Goal: Task Accomplishment & Management: Manage account settings

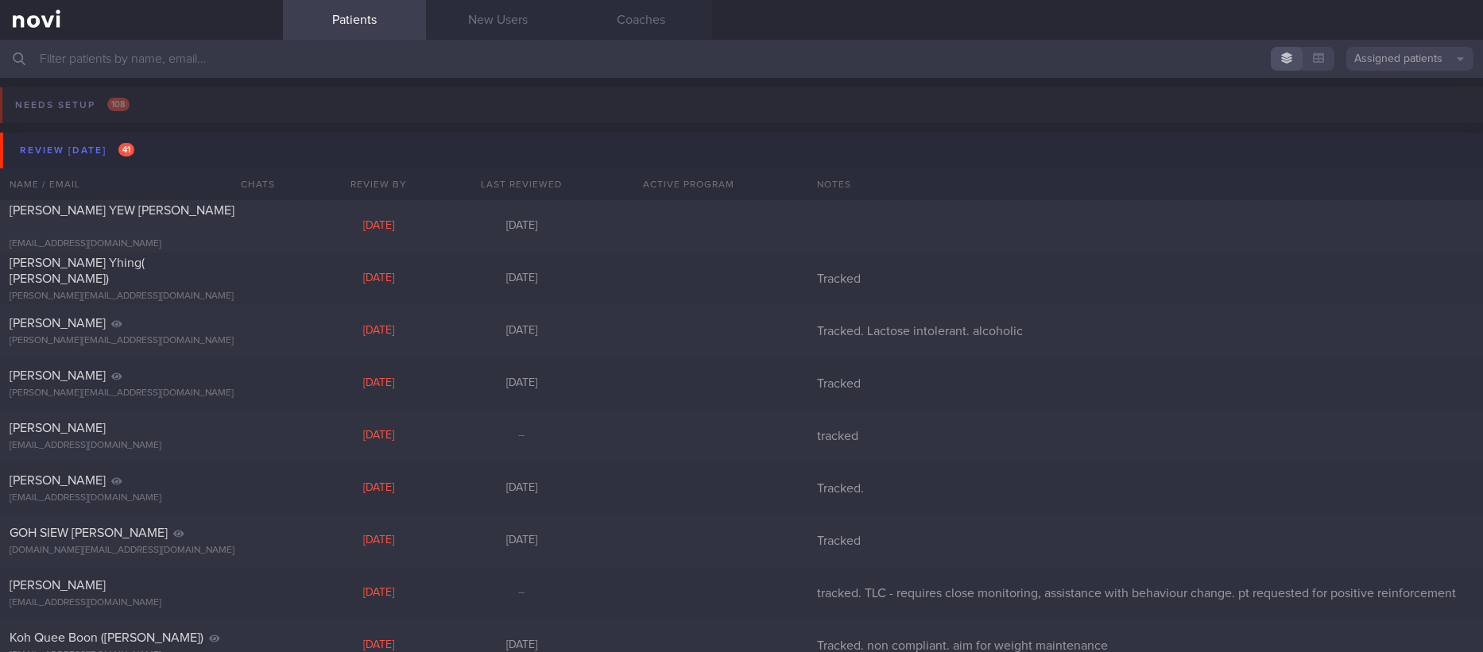
click at [206, 158] on button "Review [DATE] 41" at bounding box center [744, 151] width 1488 height 36
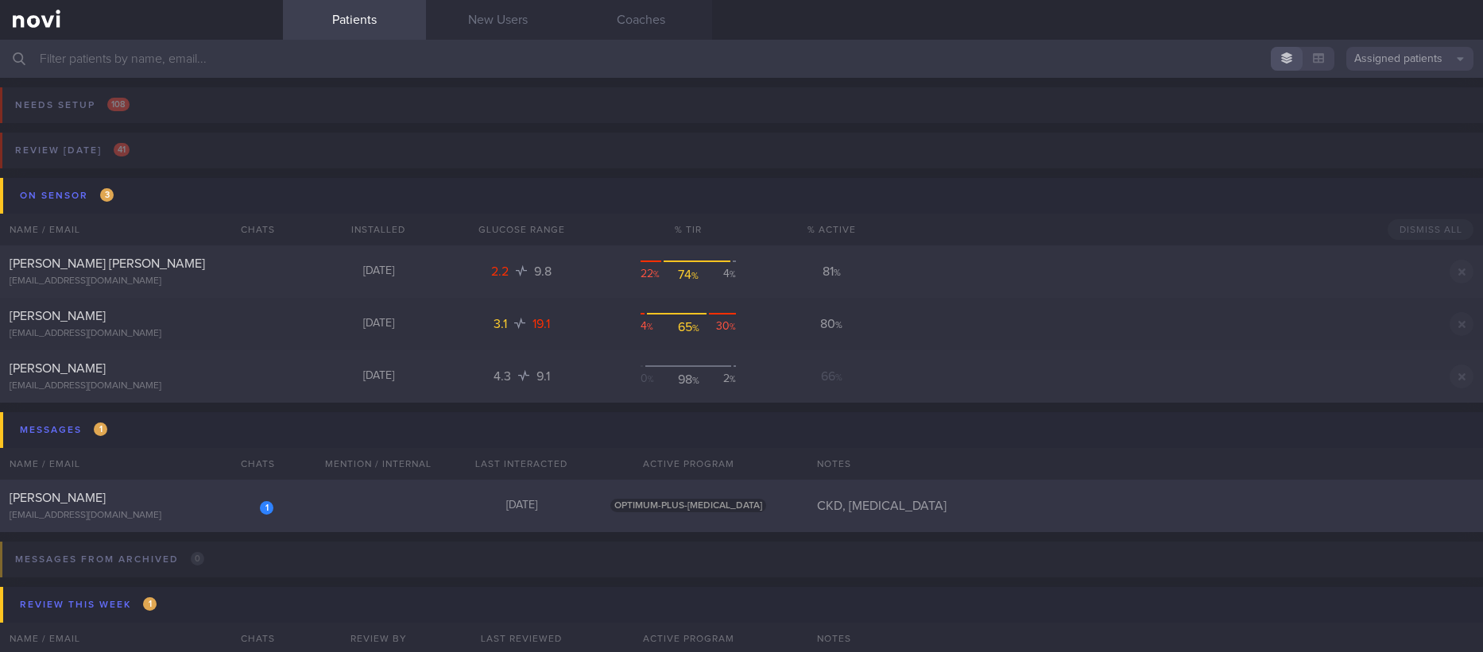
click at [444, 516] on div "1 [PERSON_NAME] [EMAIL_ADDRESS][DOMAIN_NAME] [DATE] OPTIMUM-PLUS-[MEDICAL_DATA]…" at bounding box center [741, 506] width 1483 height 52
select select "9"
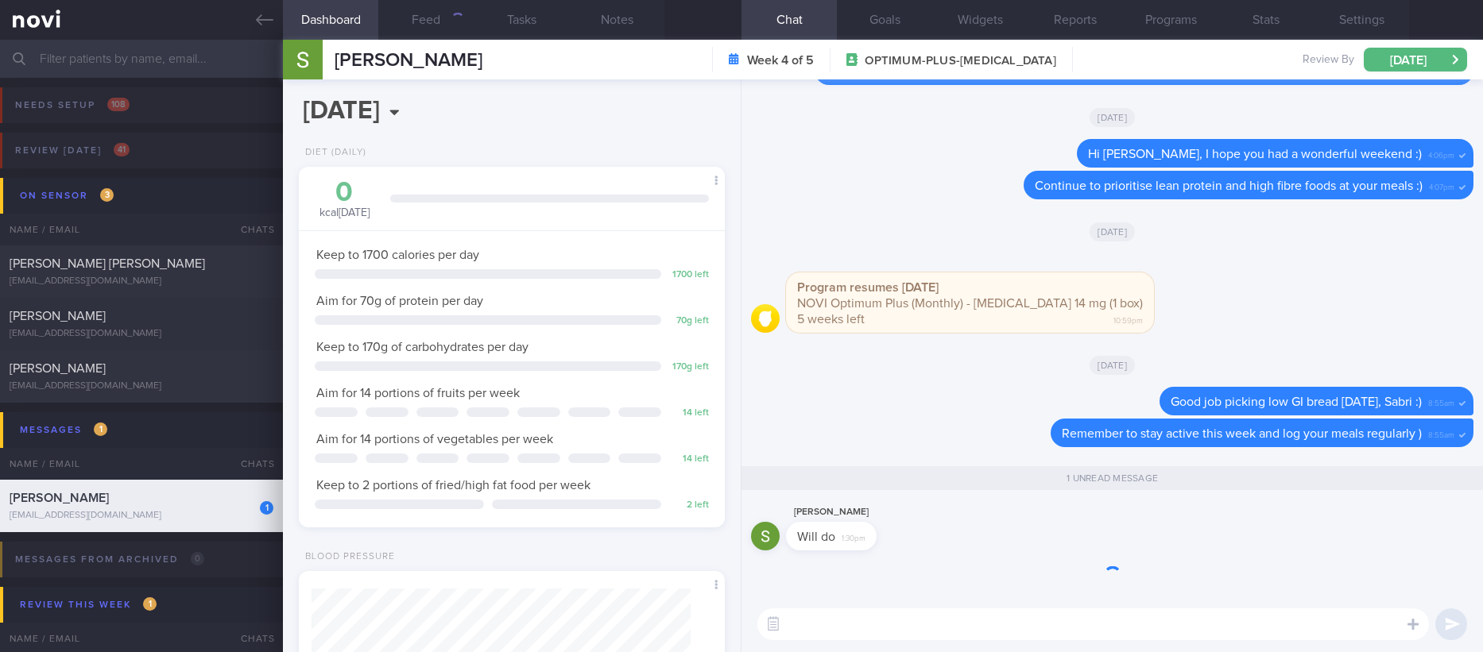
scroll to position [212, 378]
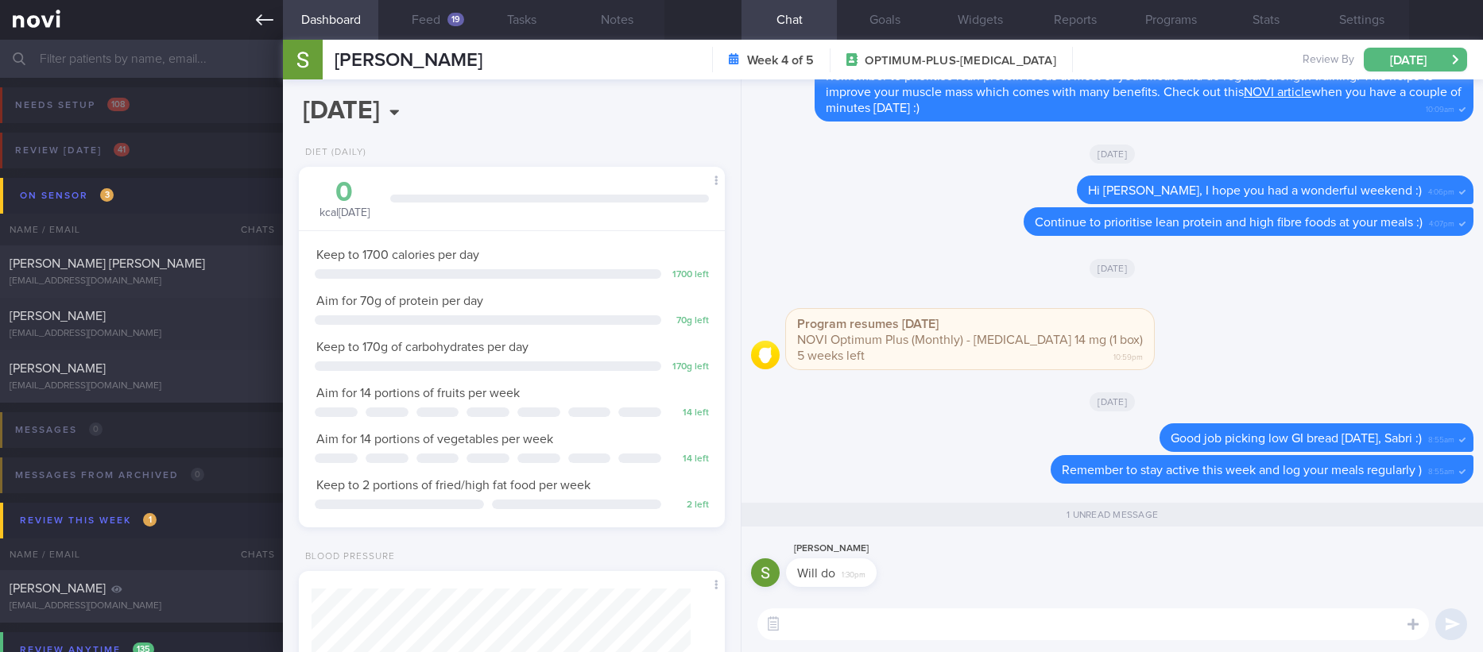
click at [263, 17] on icon at bounding box center [264, 19] width 17 height 17
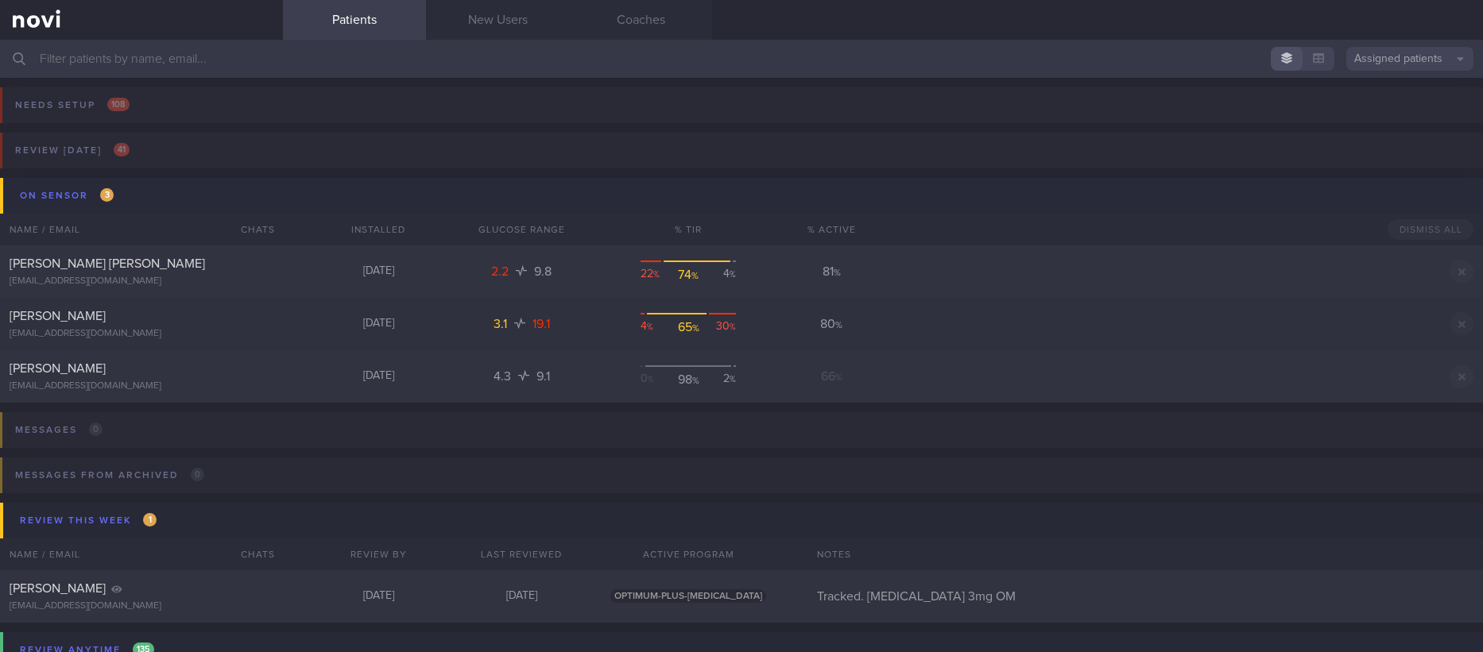
click at [145, 194] on button "On sensor 3" at bounding box center [744, 196] width 1488 height 36
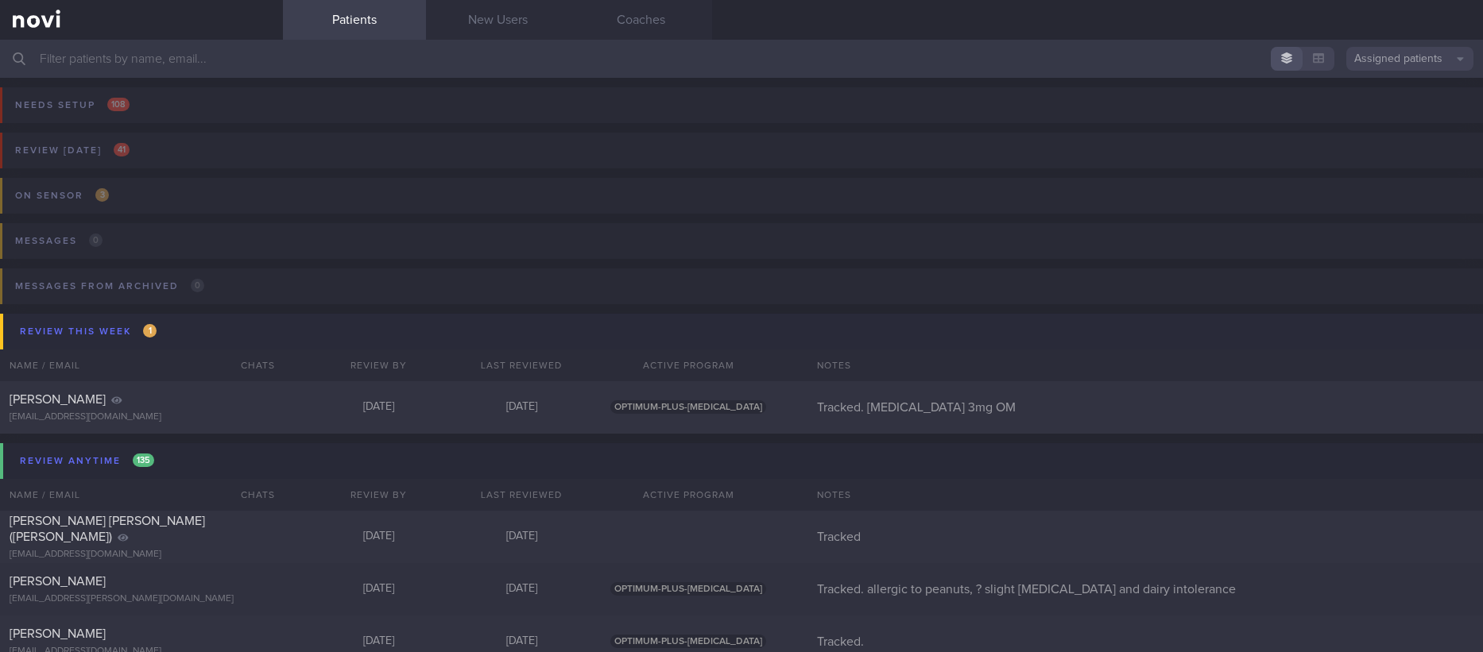
click at [182, 335] on button "Review this week 1" at bounding box center [744, 332] width 1488 height 36
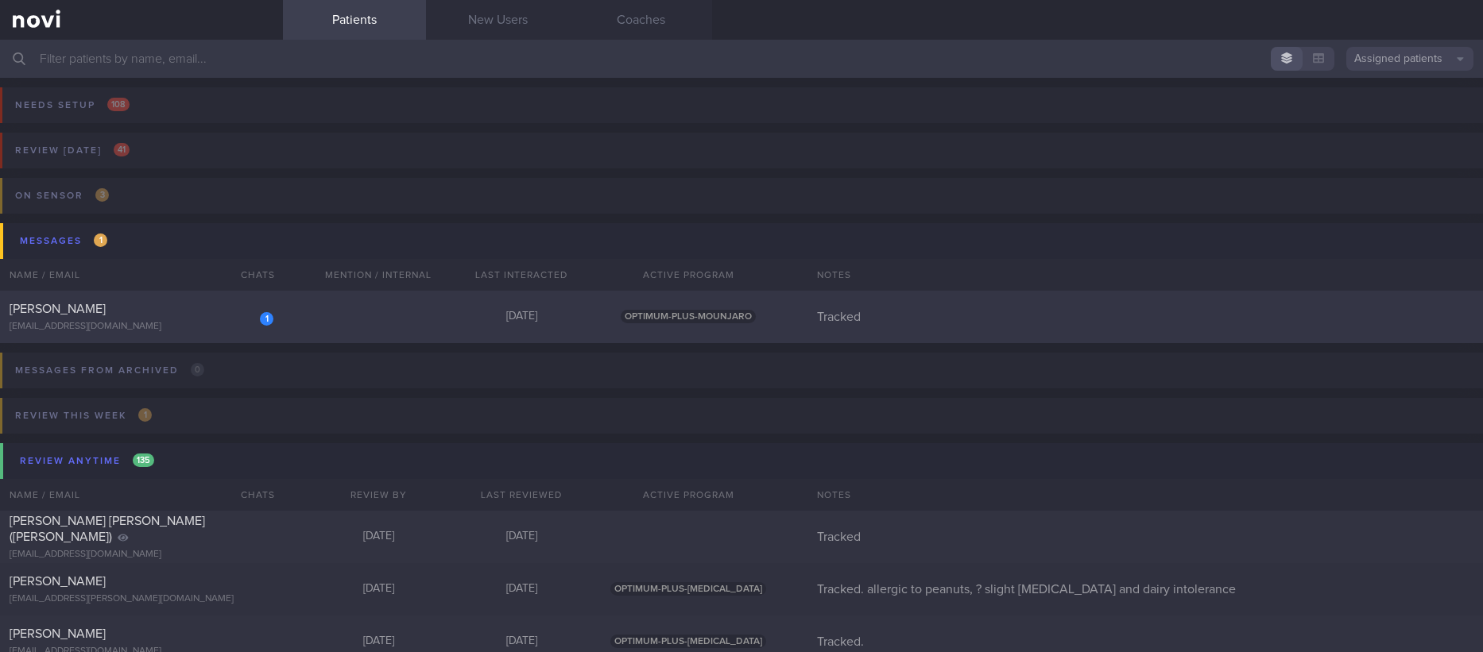
click at [265, 298] on div "1 [PERSON_NAME] [EMAIL_ADDRESS][DOMAIN_NAME] [DATE] OPTIMUM-PLUS-MOUNJARO Track…" at bounding box center [741, 317] width 1483 height 52
select select "9"
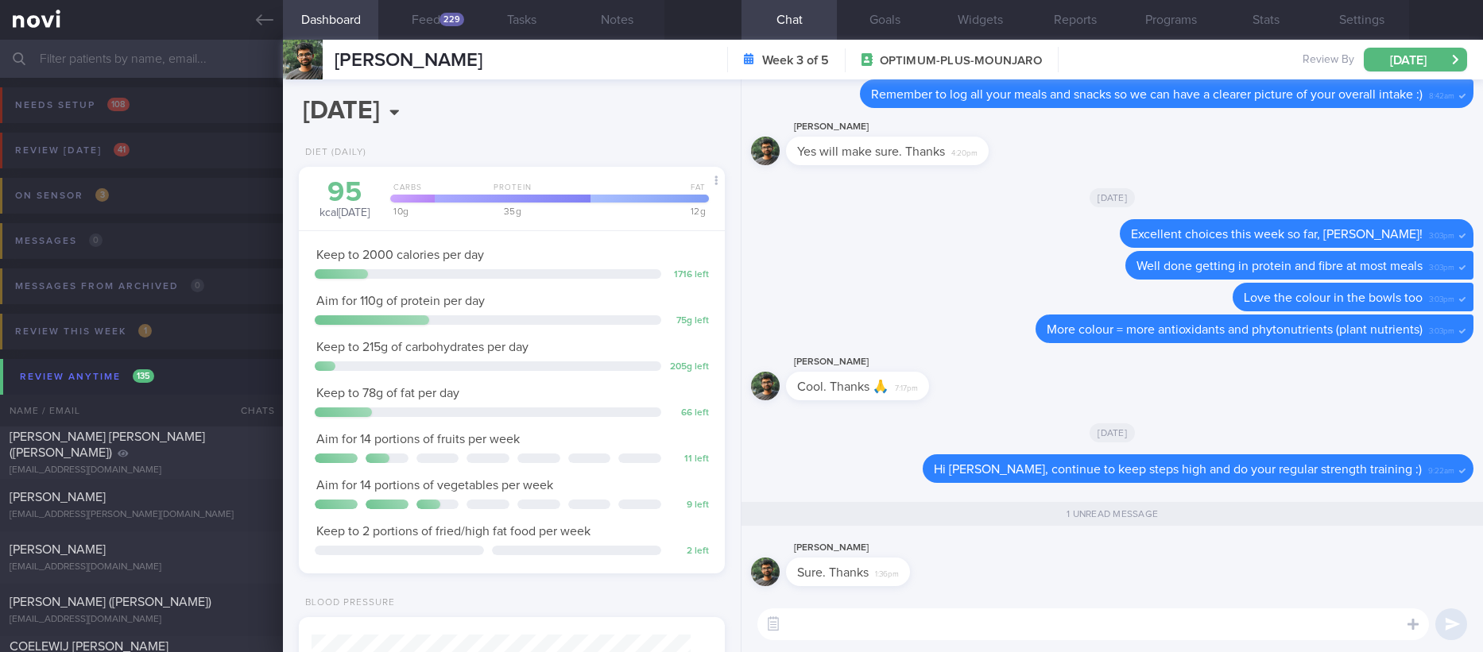
scroll to position [192, 385]
click at [1036, 245] on div "Delete Excellent choices this week so far, [PERSON_NAME]! 3:03pm" at bounding box center [1112, 235] width 722 height 32
click at [265, 21] on icon at bounding box center [264, 19] width 17 height 17
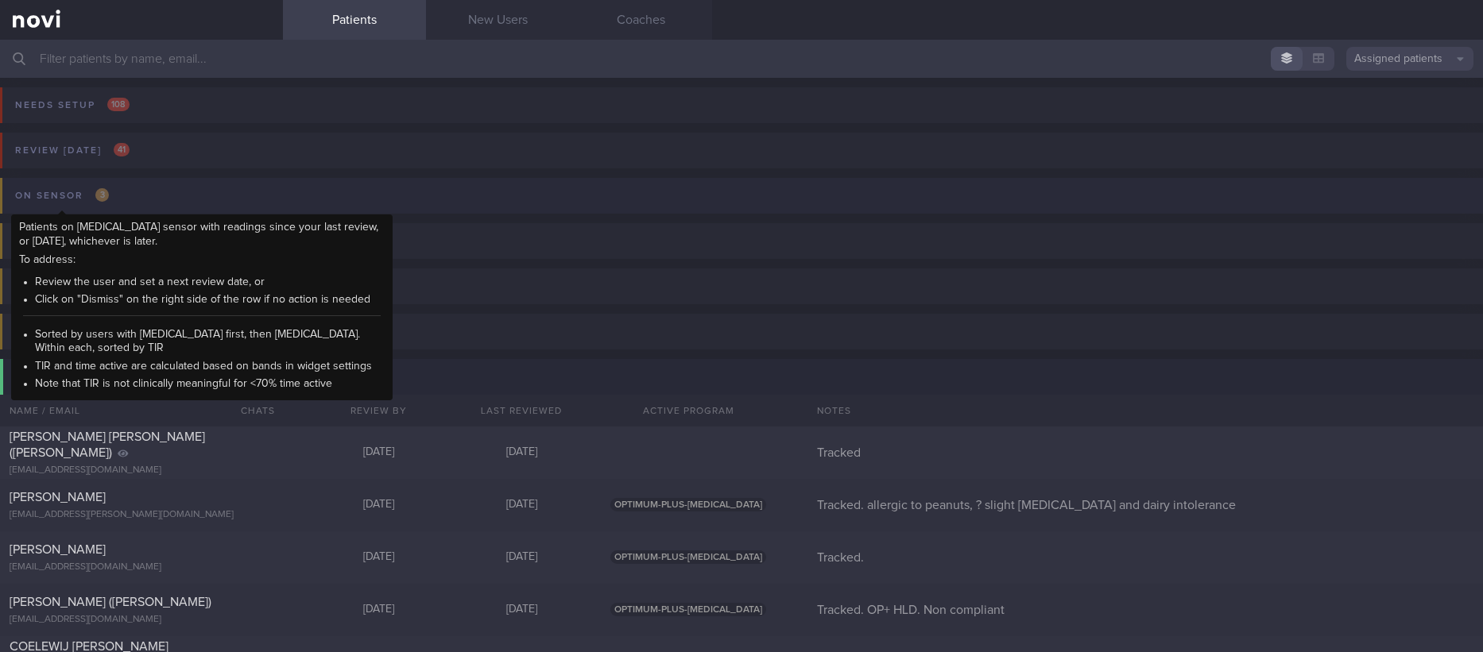
click at [28, 192] on div "On sensor 3" at bounding box center [62, 195] width 102 height 21
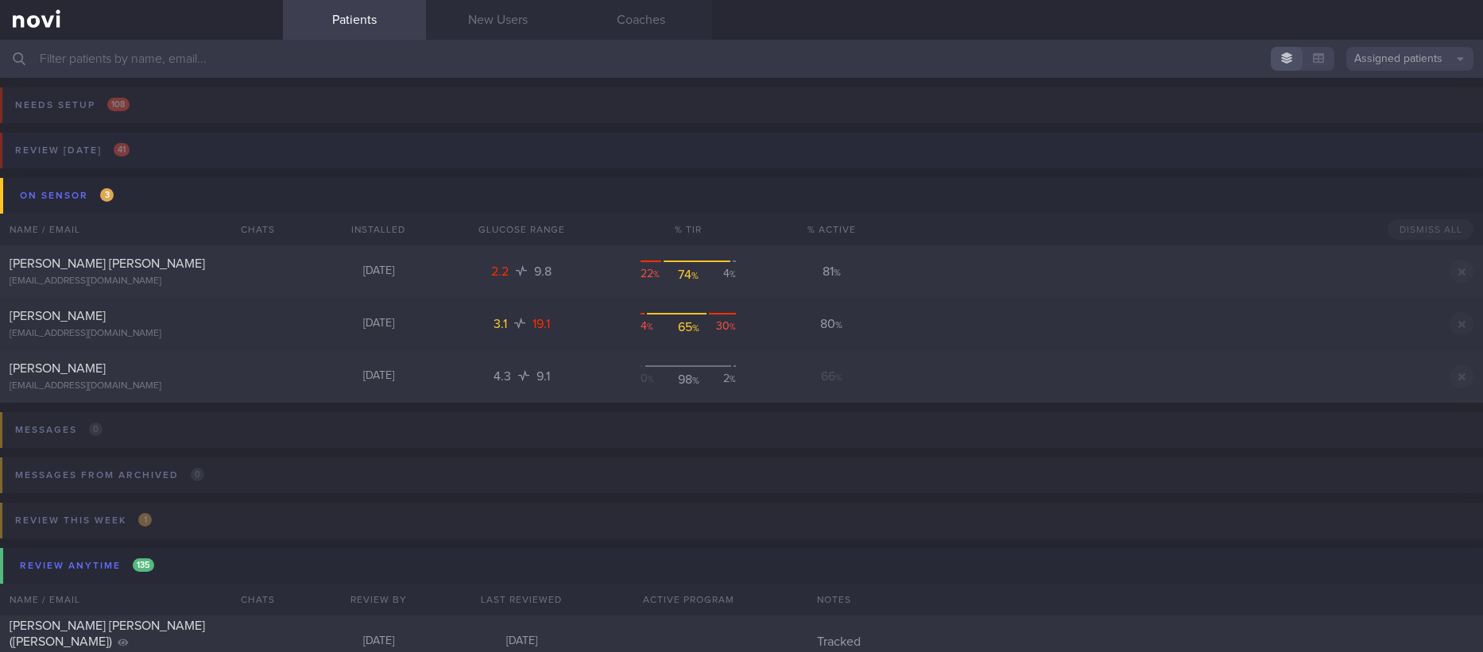
click at [213, 176] on button "Review [DATE] 41" at bounding box center [739, 155] width 1488 height 45
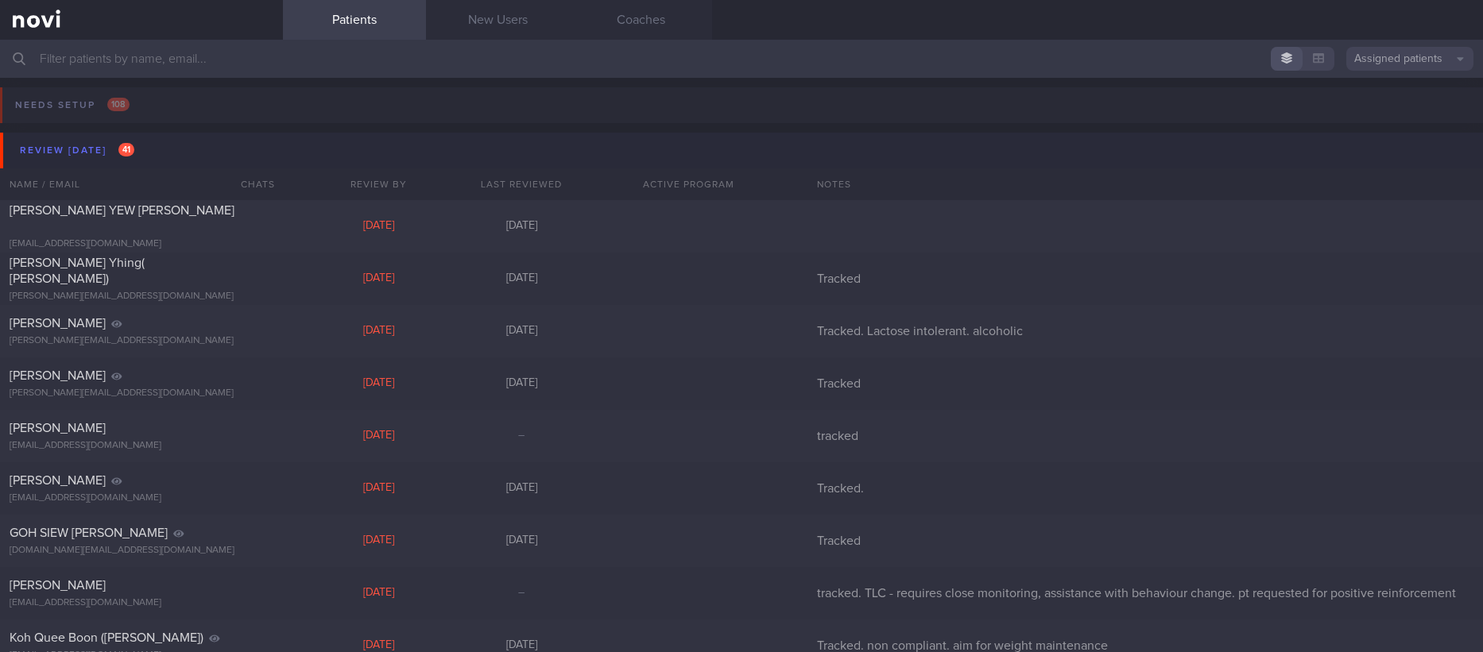
click at [165, 145] on button "Review [DATE] 41" at bounding box center [744, 151] width 1488 height 36
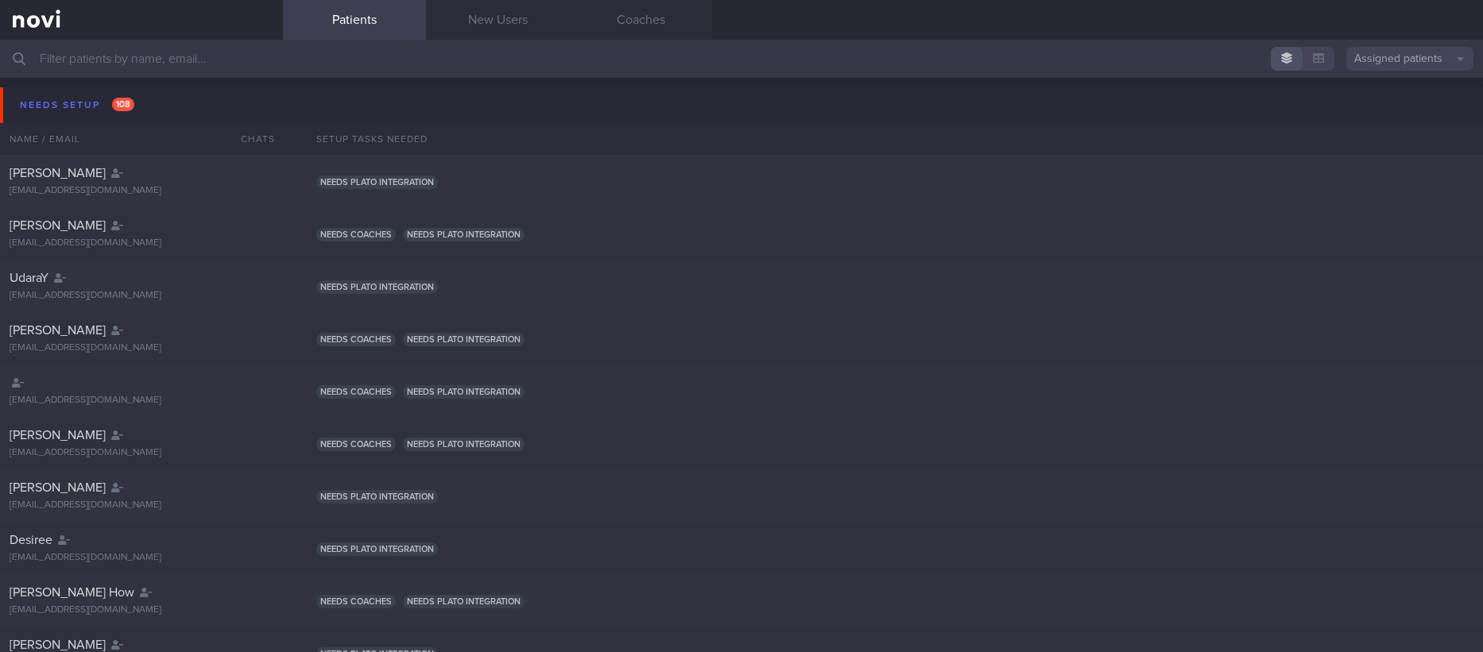
click at [93, 75] on input "text" at bounding box center [741, 59] width 1483 height 38
click at [652, 101] on button "Needs setup 108" at bounding box center [744, 105] width 1488 height 36
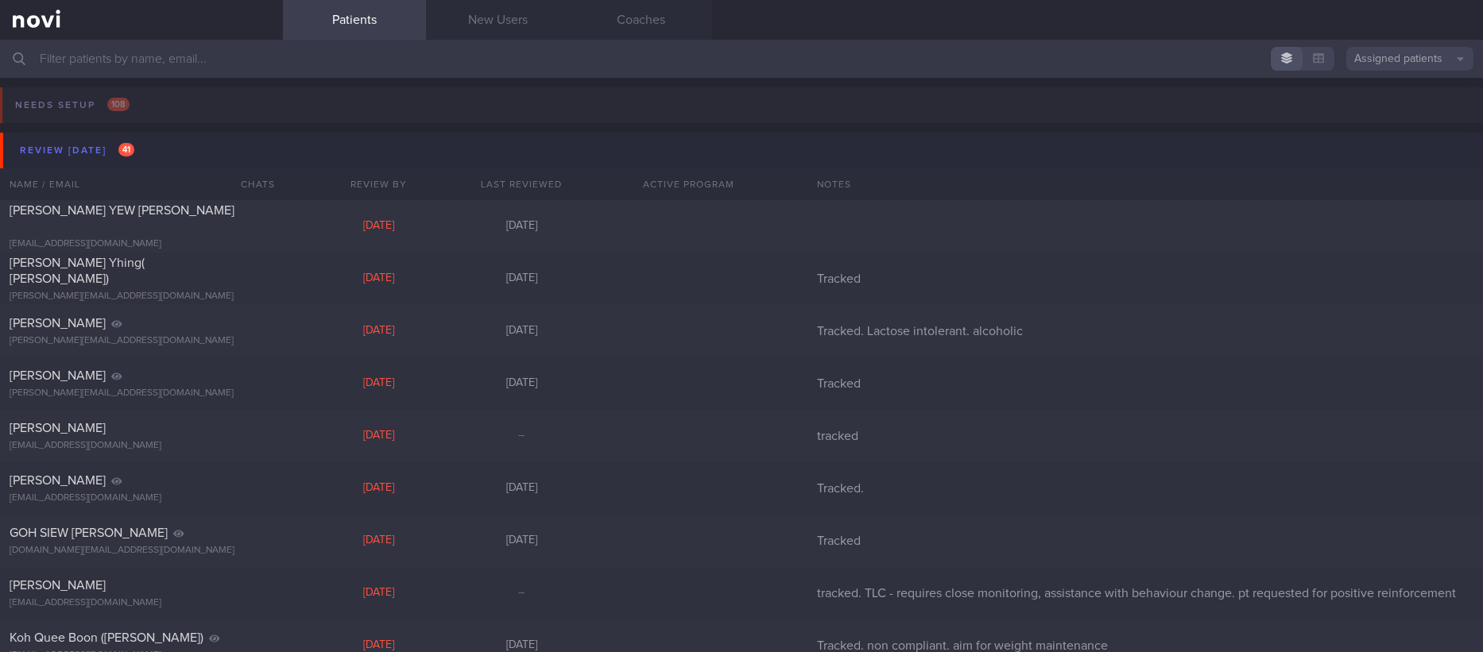
click at [210, 145] on button "Review [DATE] 41" at bounding box center [744, 151] width 1488 height 36
